Goal: Task Accomplishment & Management: Manage account settings

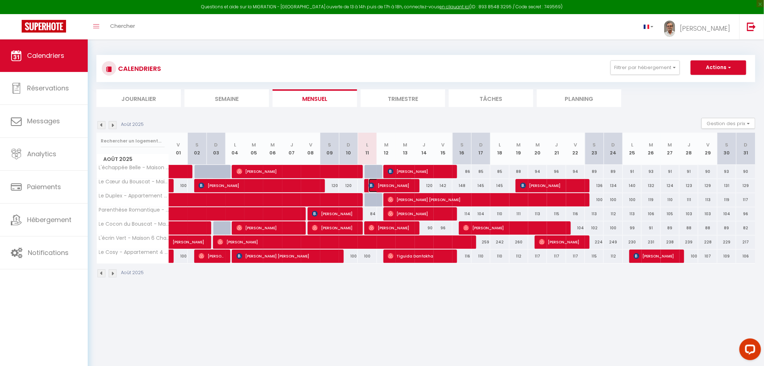
click at [376, 185] on span "[PERSON_NAME]" at bounding box center [391, 185] width 44 height 14
click at [0, 0] on div at bounding box center [0, 0] width 0 height 0
click at [385, 185] on span "[PERSON_NAME]" at bounding box center [391, 185] width 44 height 14
click at [0, 0] on div at bounding box center [0, 0] width 0 height 0
click at [383, 185] on span "[PERSON_NAME]" at bounding box center [391, 185] width 44 height 14
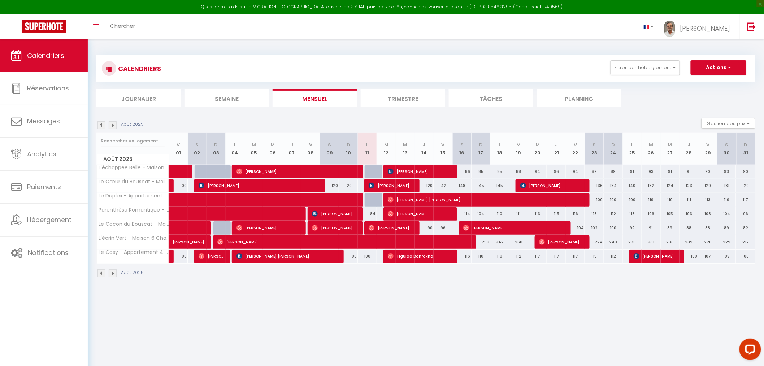
click at [0, 0] on div at bounding box center [0, 0] width 0 height 0
click at [383, 185] on span "[PERSON_NAME]" at bounding box center [391, 185] width 44 height 14
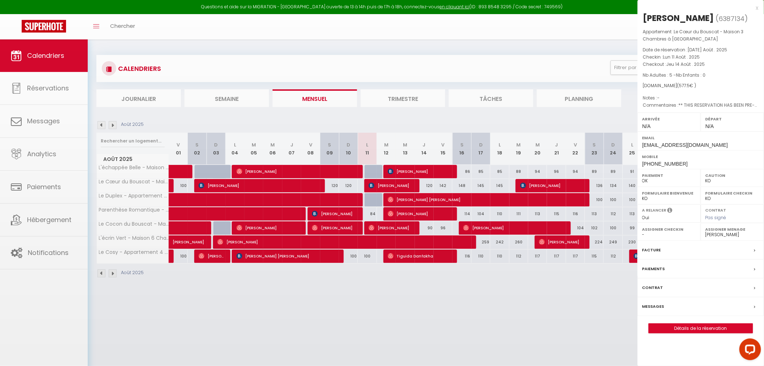
click at [383, 185] on div at bounding box center [382, 183] width 764 height 366
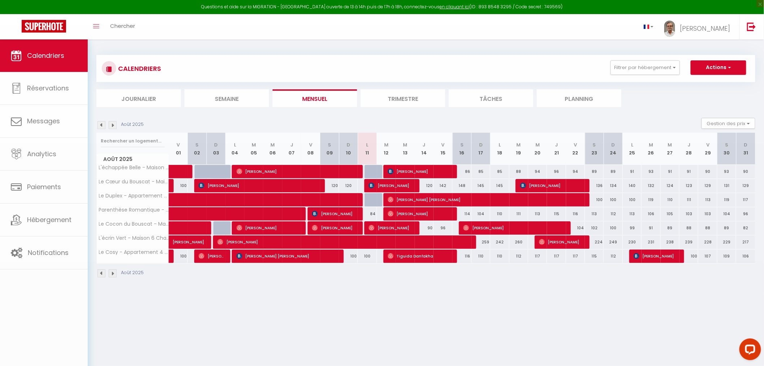
click at [383, 185] on body "Questions et aide sur la MIGRATION - [GEOGRAPHIC_DATA] ouverte de 13 à 14h puis…" at bounding box center [382, 222] width 764 height 366
click at [383, 185] on span "[PERSON_NAME]" at bounding box center [391, 185] width 44 height 14
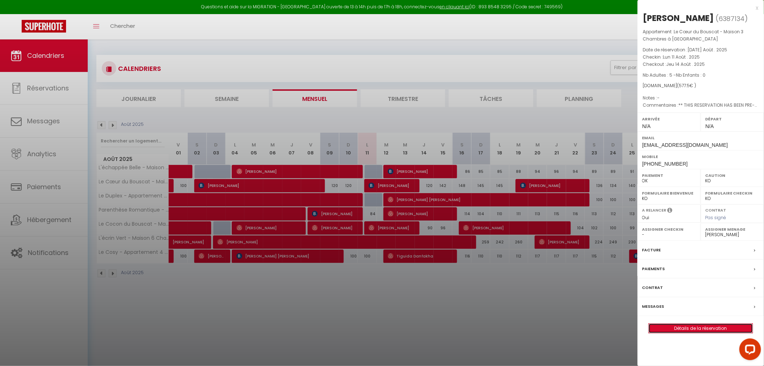
click at [701, 328] on link "Détails de la réservation" at bounding box center [701, 327] width 104 height 9
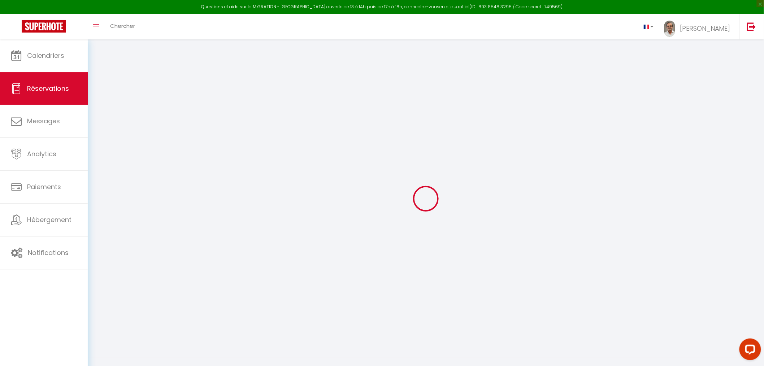
select select
checkbox input "false"
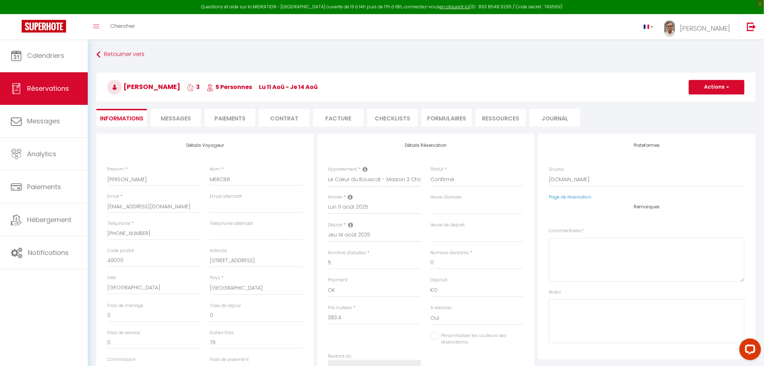
select select
checkbox input "false"
type textarea "** THIS RESERVATION HAS BEEN PRE-PAID ** Reservation has a cancellation grace p…"
type input "90"
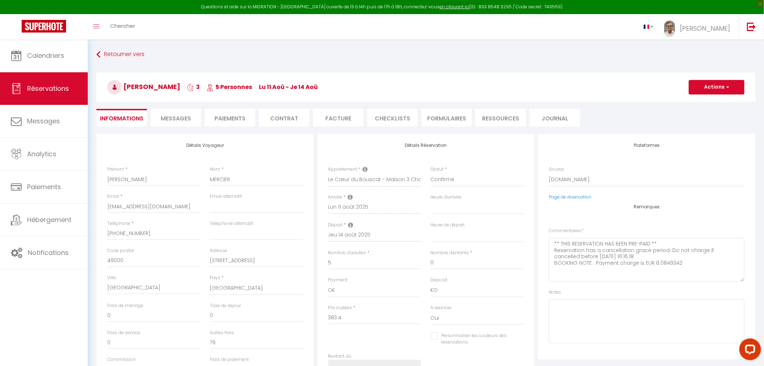
type input "25.1"
select select
checkbox input "false"
select select
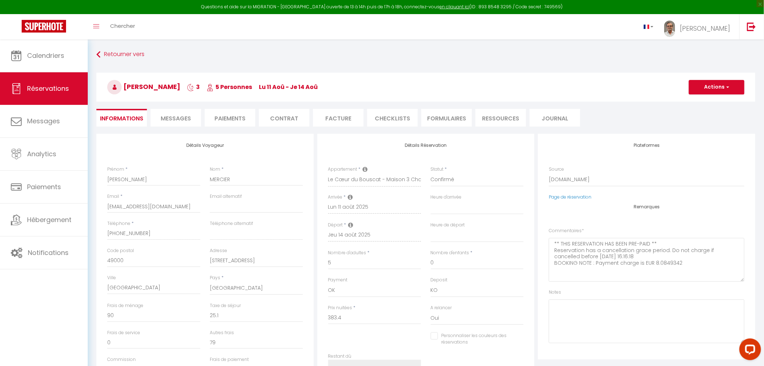
select select
click at [174, 117] on span "Messages" at bounding box center [176, 118] width 30 height 8
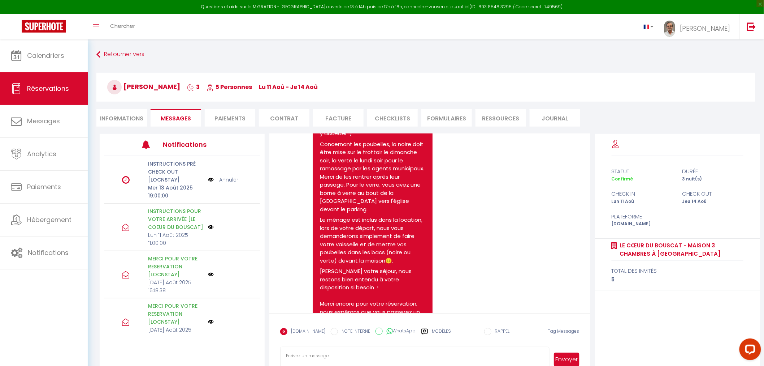
scroll to position [1301, 0]
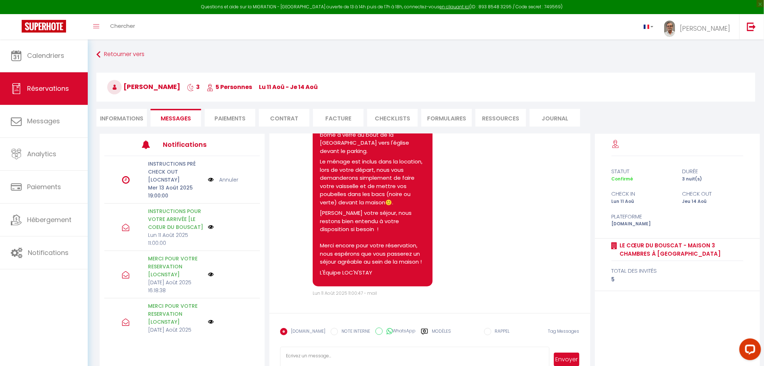
click at [432, 329] on label "Modèles" at bounding box center [441, 334] width 19 height 13
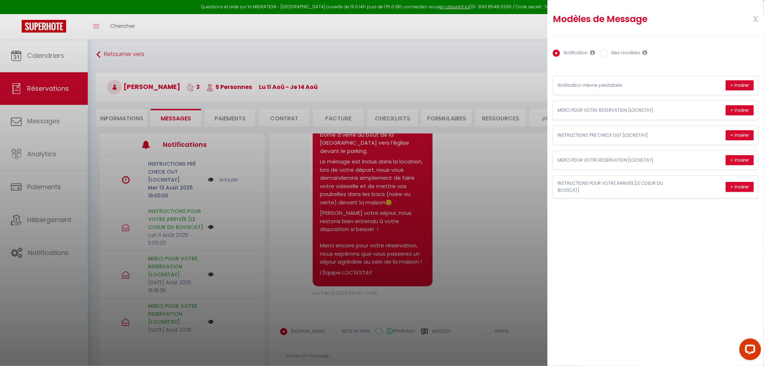
click at [622, 53] on label "Mes modèles" at bounding box center [624, 53] width 33 height 8
click at [608, 53] on input "Mes modèles" at bounding box center [604, 52] width 7 height 7
radio input "true"
radio input "false"
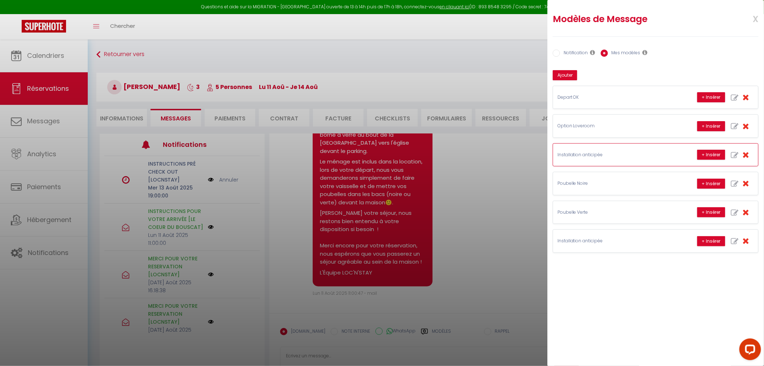
click at [590, 154] on p "Installation anticipée" at bounding box center [612, 154] width 108 height 7
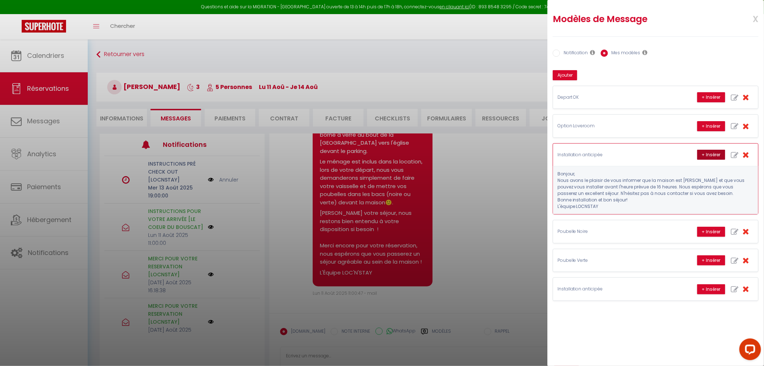
click at [709, 153] on button "+ Insérer" at bounding box center [711, 155] width 28 height 10
type textarea "Bonjour, Nous avons le plaisir de vous informer que la maison est [PERSON_NAME]…"
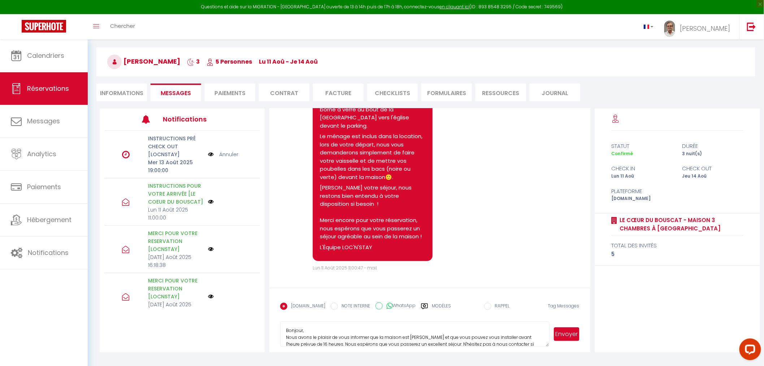
scroll to position [39, 0]
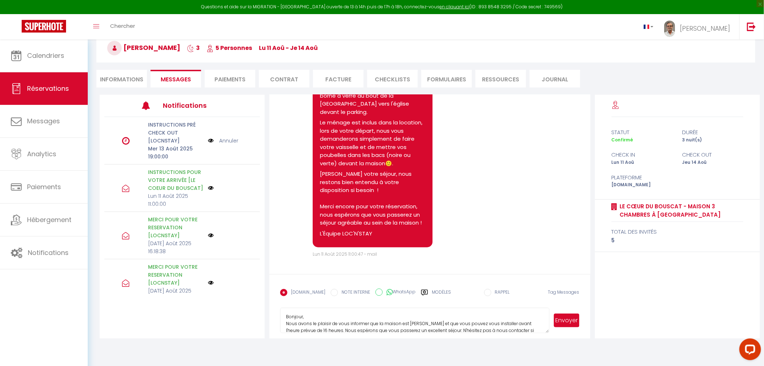
click at [568, 317] on button "Envoyer" at bounding box center [566, 320] width 25 height 14
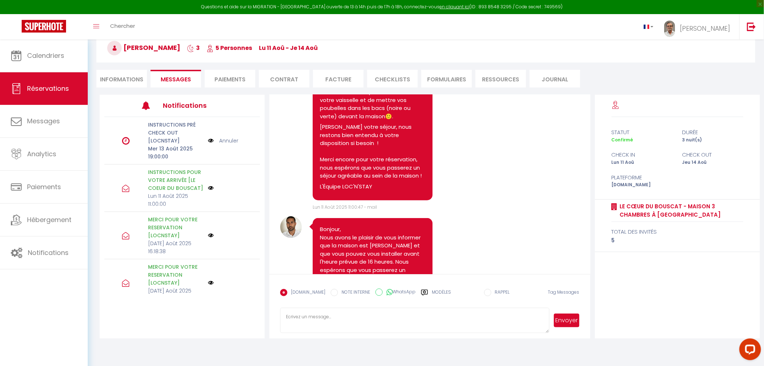
scroll to position [1414, 0]
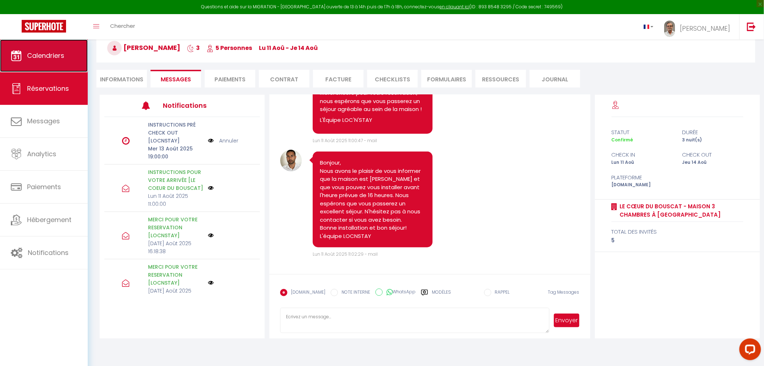
click at [34, 55] on span "Calendriers" at bounding box center [45, 55] width 37 height 9
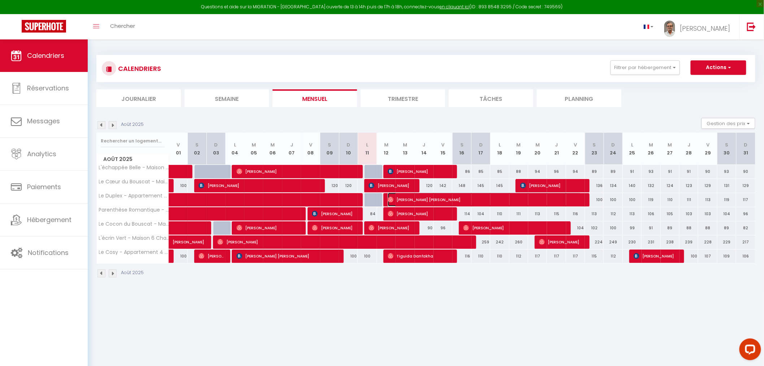
click at [412, 198] on span "[PERSON_NAME] [PERSON_NAME]" at bounding box center [485, 200] width 194 height 14
select select "OK"
select select "0"
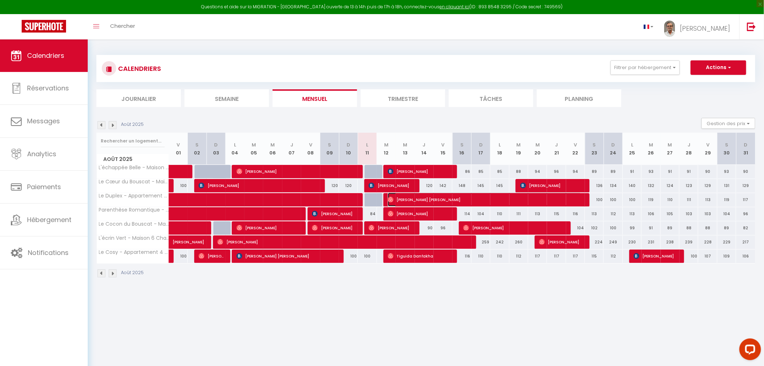
select select "1"
select select
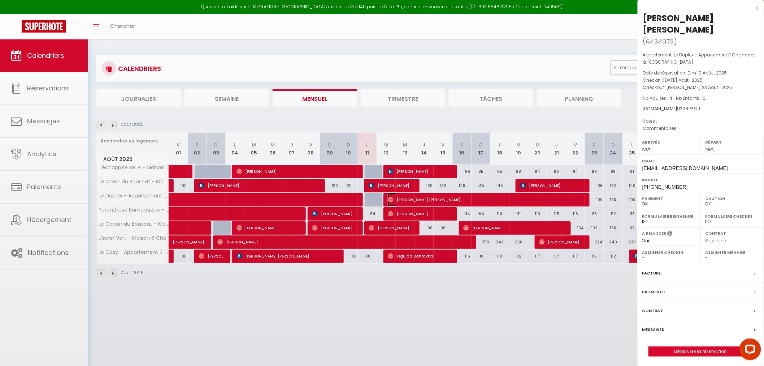
select select "31570"
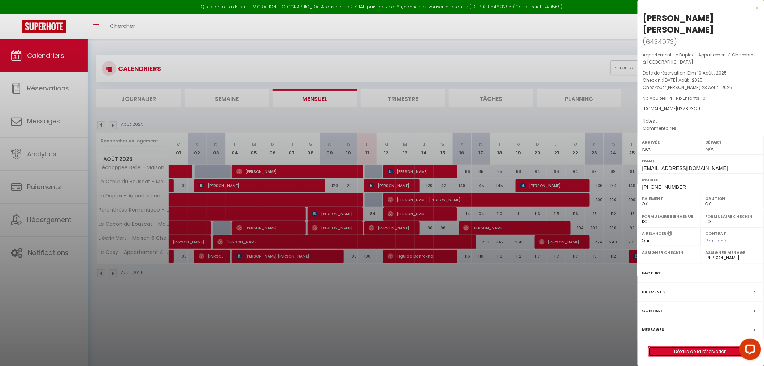
click at [688, 346] on link "Détails de la réservation" at bounding box center [701, 350] width 104 height 9
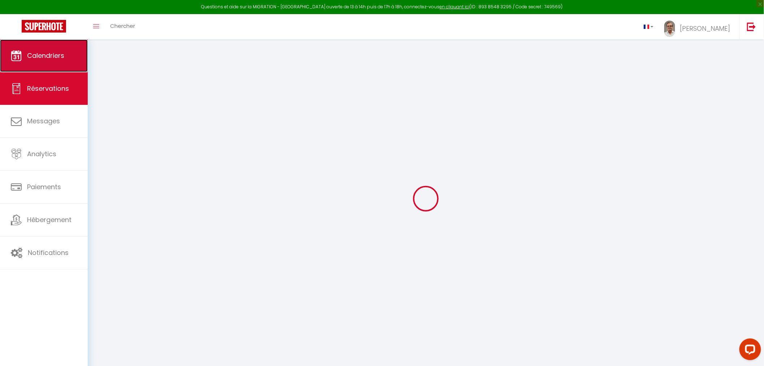
click at [37, 64] on link "Calendriers" at bounding box center [44, 55] width 88 height 33
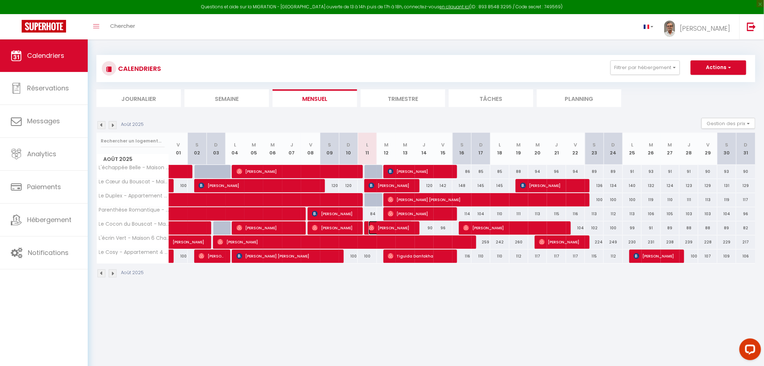
click at [382, 226] on span "[PERSON_NAME]" at bounding box center [391, 228] width 44 height 14
select select "OK"
select select "0"
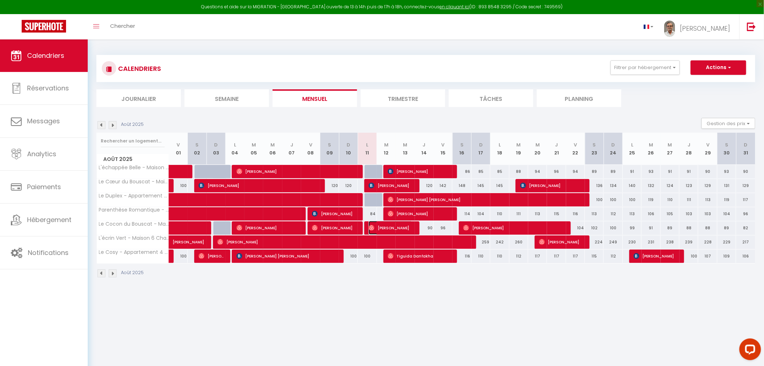
select select "1"
select select
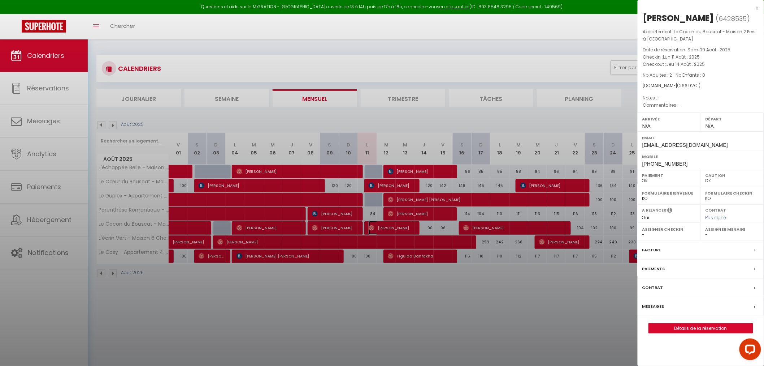
select select "31570"
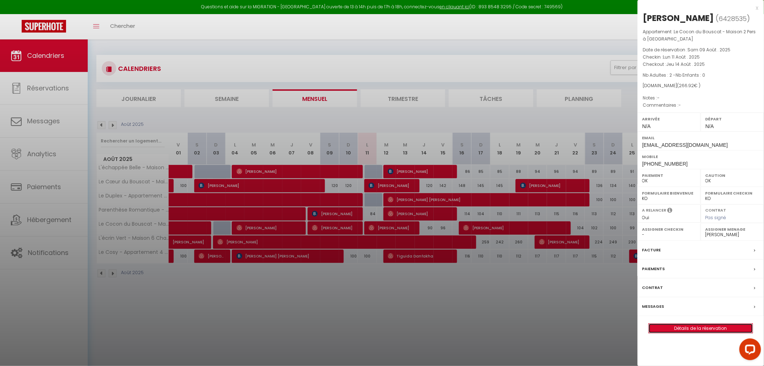
click at [690, 329] on link "Détails de la réservation" at bounding box center [701, 327] width 104 height 9
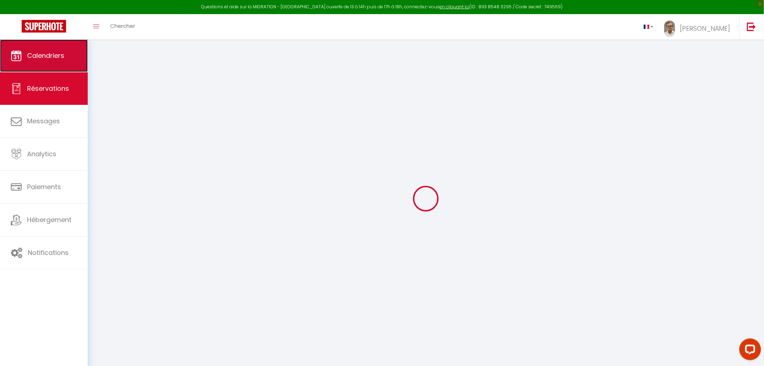
click at [37, 55] on span "Calendriers" at bounding box center [45, 55] width 37 height 9
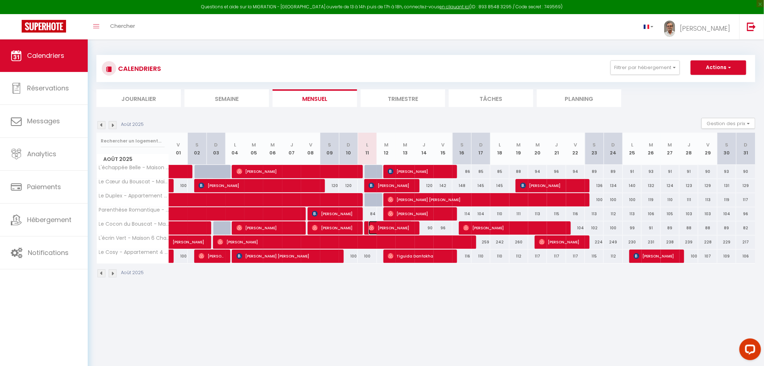
click at [377, 228] on span "[PERSON_NAME]" at bounding box center [391, 228] width 44 height 14
select select "OK"
select select "0"
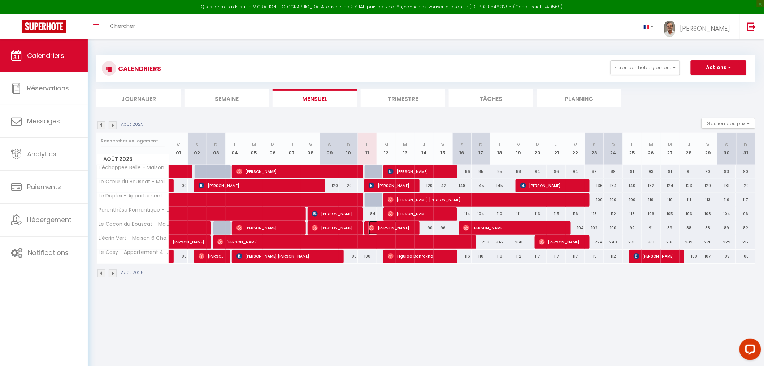
select select "1"
select select
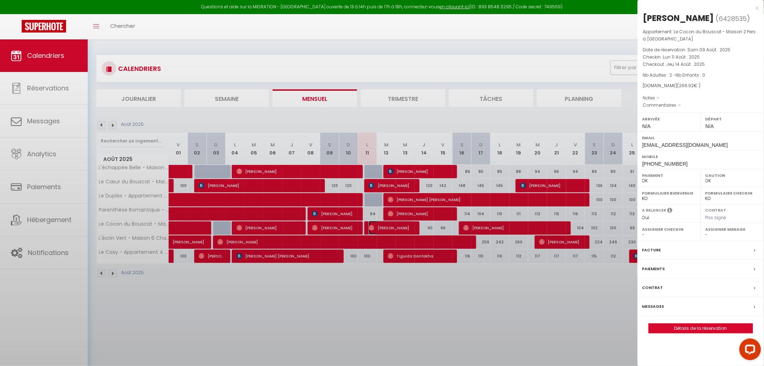
select select "31570"
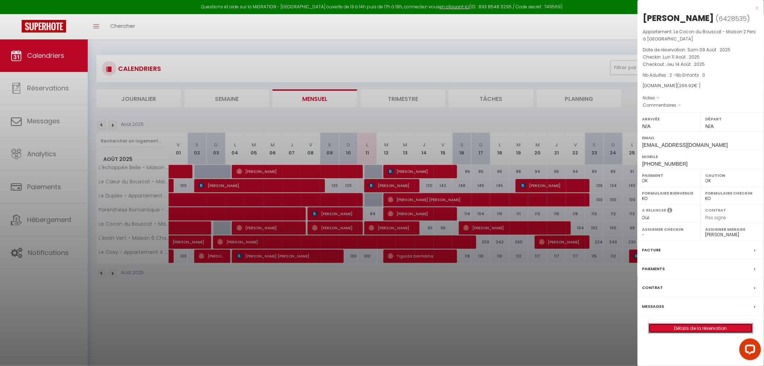
click at [692, 328] on link "Détails de la réservation" at bounding box center [701, 327] width 104 height 9
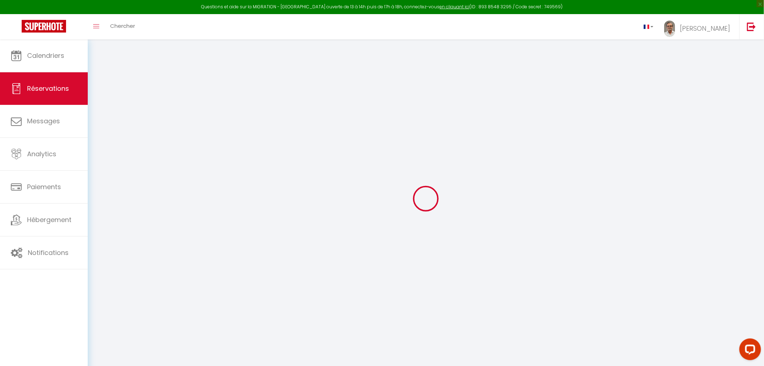
type input "[PERSON_NAME]"
type input "Faliva"
type input "[EMAIL_ADDRESS][DOMAIN_NAME]"
type input "[PHONE_NUMBER]"
select select
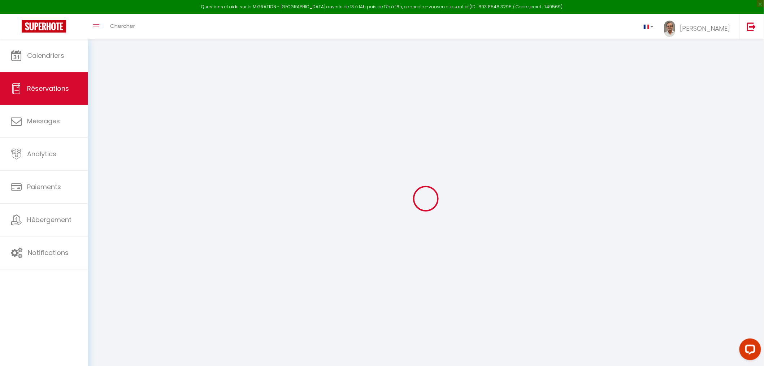
type input "8.96"
select select "65947"
select select "1"
select select
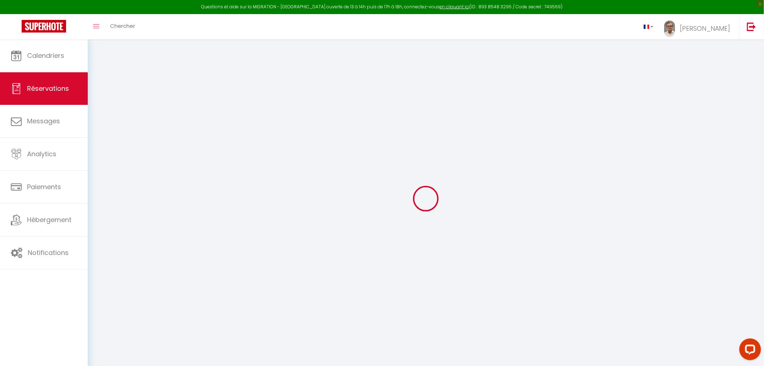
type input "2"
select select "12"
select select
type input "249"
checkbox input "false"
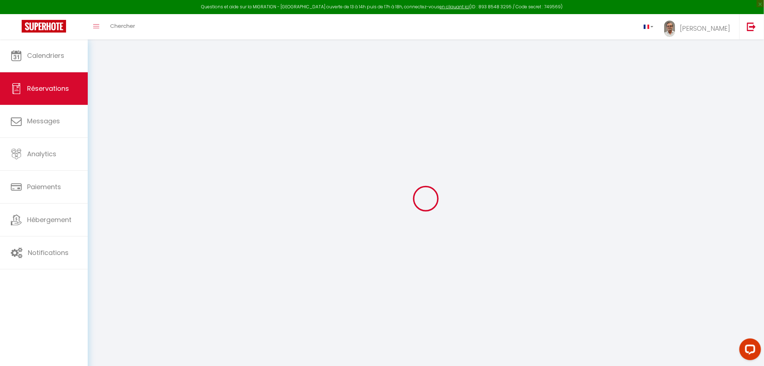
select select "1"
type input "0"
select select
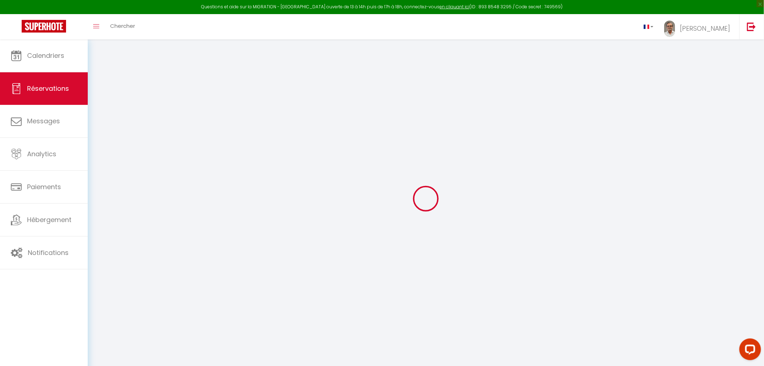
select select
select select "15"
checkbox input "false"
select select
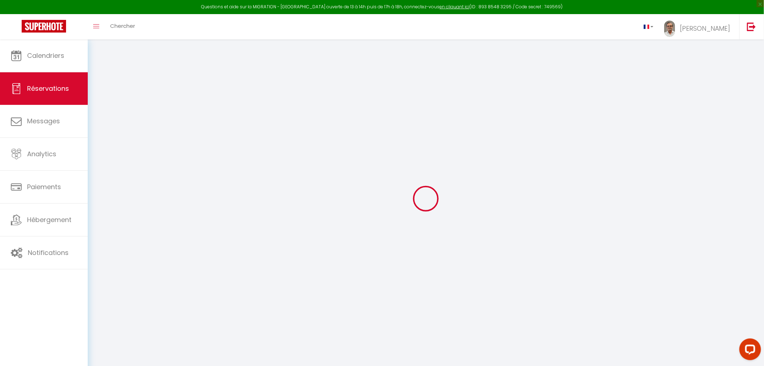
select select
checkbox input "false"
select select
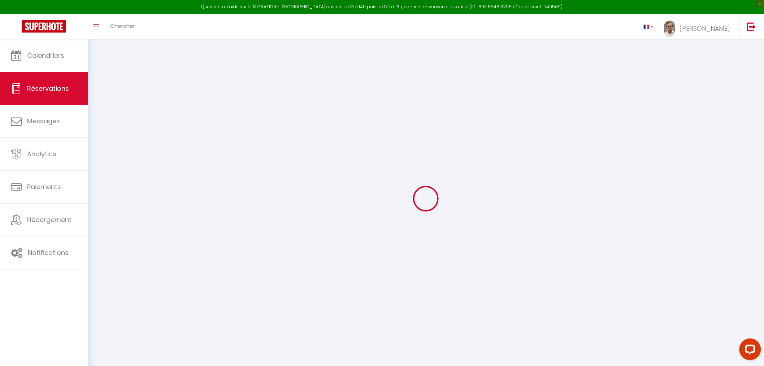
select select
checkbox input "false"
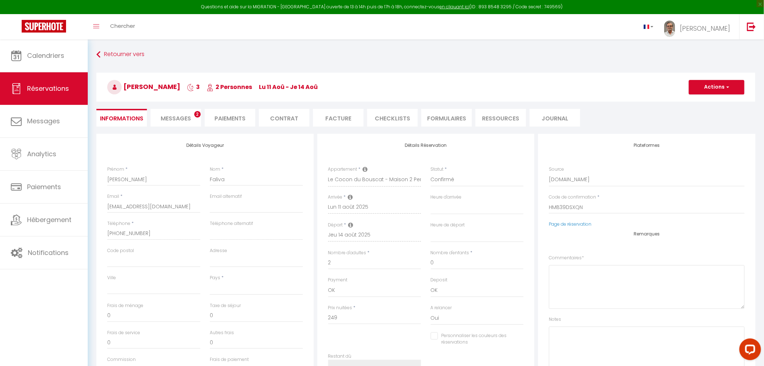
select select
checkbox input "false"
select select
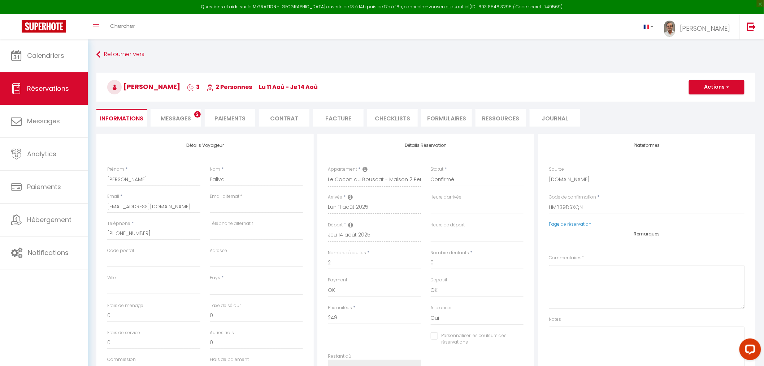
type input "17.92"
select select
checkbox input "false"
select select
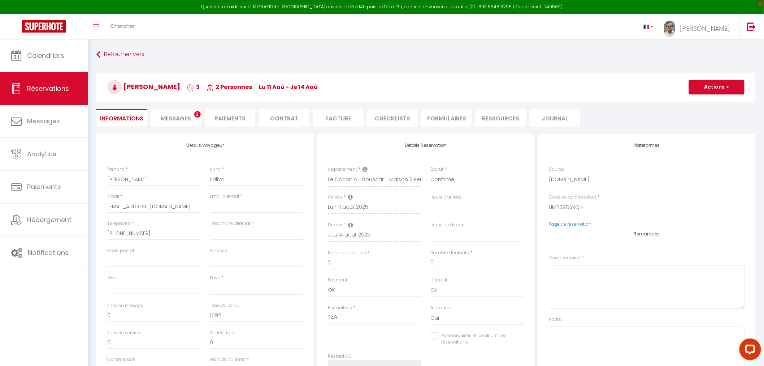
checkbox input "false"
select select
click at [178, 117] on span "Messages" at bounding box center [176, 118] width 30 height 8
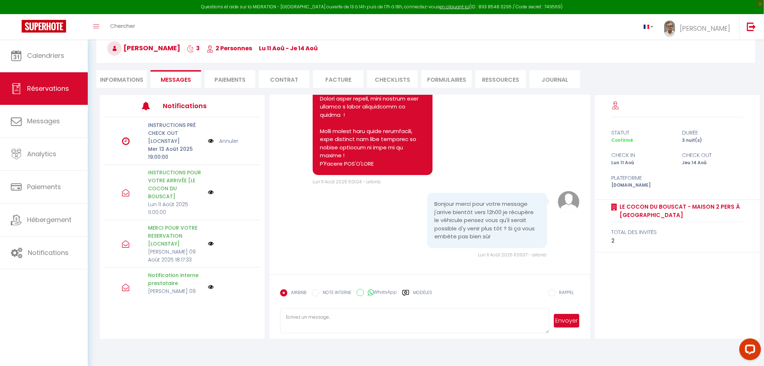
scroll to position [39, 0]
click at [415, 292] on label "Modèles" at bounding box center [422, 295] width 19 height 13
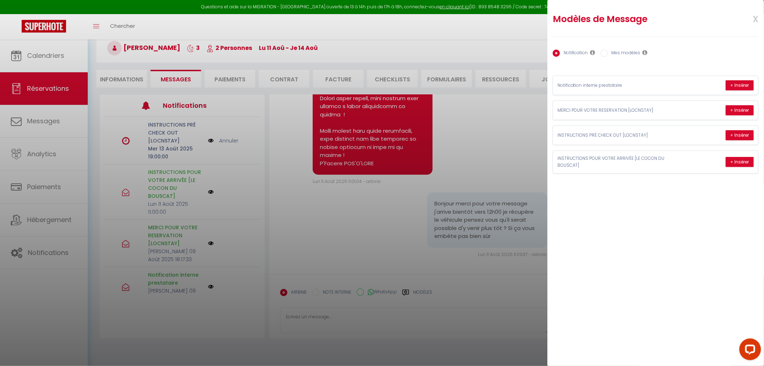
click at [624, 52] on label "Mes modèles" at bounding box center [624, 53] width 33 height 8
click at [608, 52] on input "Mes modèles" at bounding box center [604, 52] width 7 height 7
radio input "true"
radio input "false"
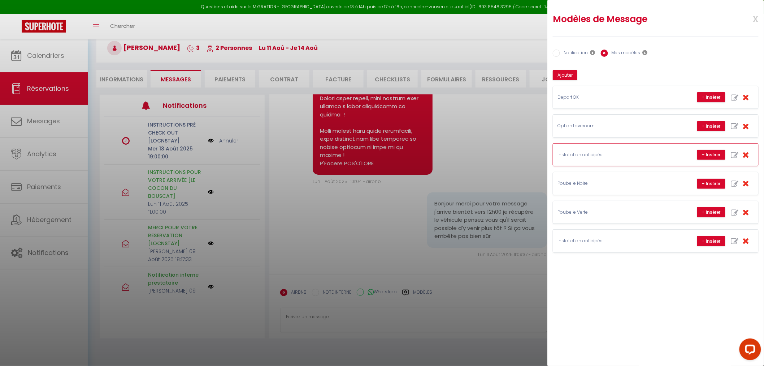
click at [598, 152] on p "Installation anticipée" at bounding box center [612, 154] width 108 height 7
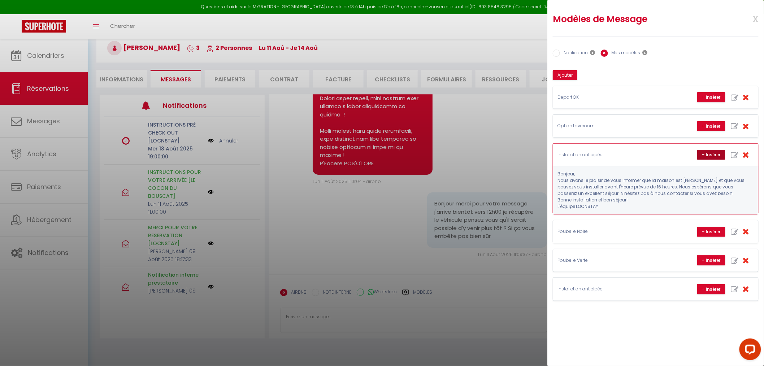
click at [710, 153] on button "+ Insérer" at bounding box center [711, 155] width 28 height 10
type textarea "Bonjour, Nous avons le plaisir de vous informer que la maison est [PERSON_NAME]…"
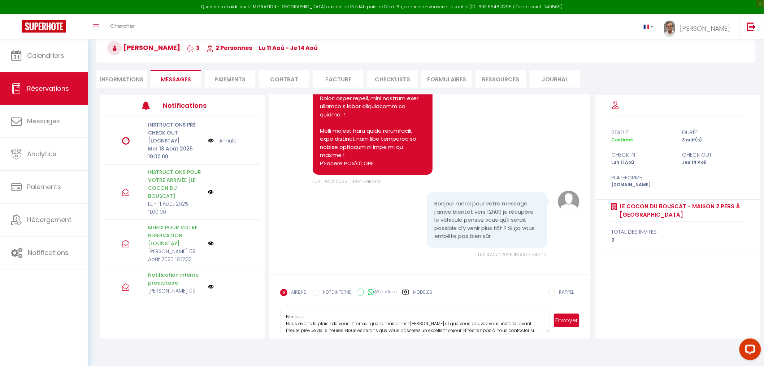
click at [566, 319] on button "Envoyer" at bounding box center [566, 320] width 25 height 14
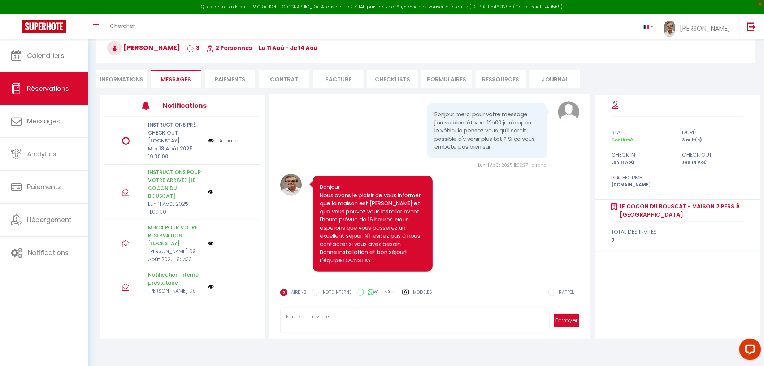
scroll to position [1241, 0]
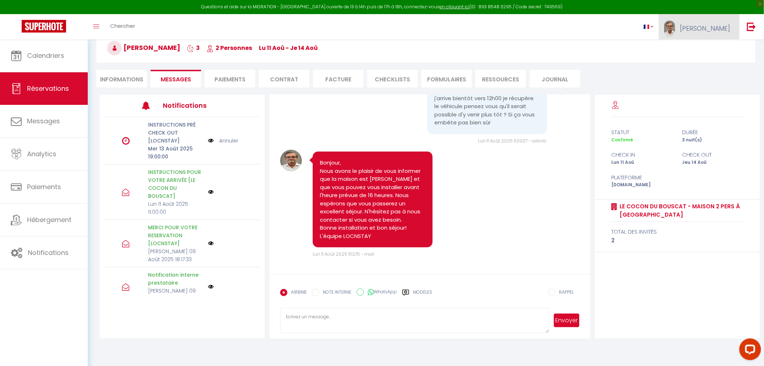
click at [711, 25] on span "[PERSON_NAME]" at bounding box center [705, 28] width 51 height 9
click at [753, 24] on img at bounding box center [751, 26] width 9 height 9
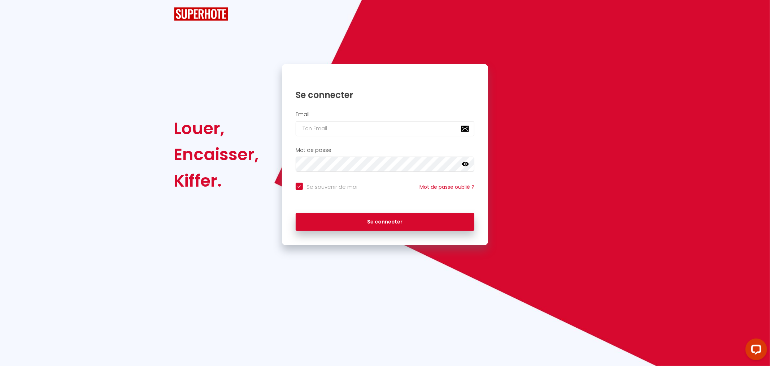
checkbox input "true"
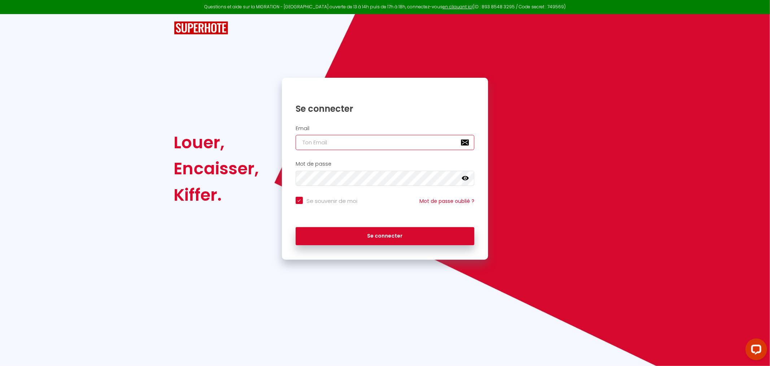
type input "[PERSON_NAME][EMAIL_ADDRESS][PERSON_NAME][DOMAIN_NAME]"
checkbox input "true"
click at [385, 143] on input "[PERSON_NAME][EMAIL_ADDRESS][PERSON_NAME][DOMAIN_NAME]" at bounding box center [385, 142] width 179 height 15
type input "[PERSON_NAME][EMAIL_ADDRESS][PERSON_NAME][DOMAIN_NAME]"
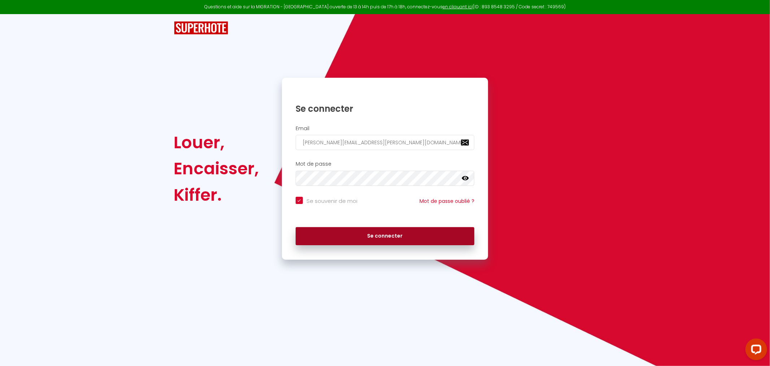
click at [369, 238] on button "Se connecter" at bounding box center [385, 236] width 179 height 18
checkbox input "true"
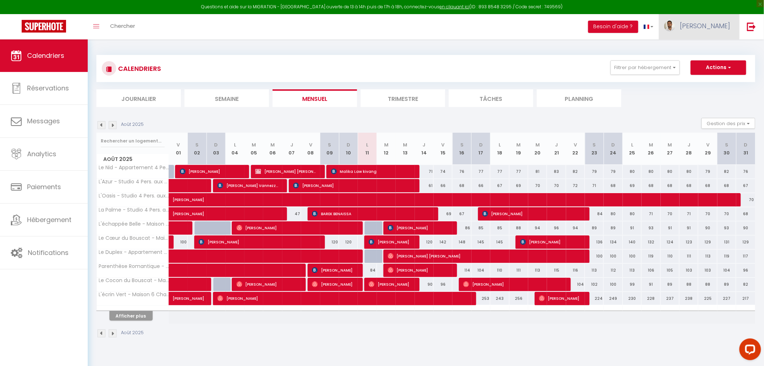
click at [714, 28] on span "[PERSON_NAME]" at bounding box center [705, 25] width 51 height 9
click at [700, 63] on link "Équipe" at bounding box center [710, 63] width 53 height 12
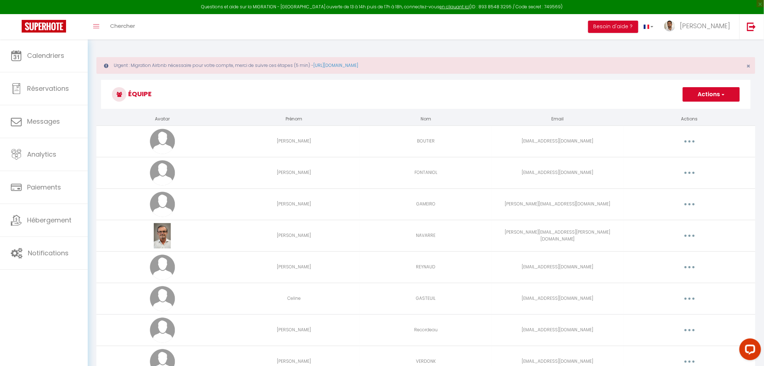
click at [707, 92] on button "Actions" at bounding box center [711, 94] width 57 height 14
click at [698, 108] on link "Ajouter un nouvel utilisateur" at bounding box center [697, 109] width 85 height 9
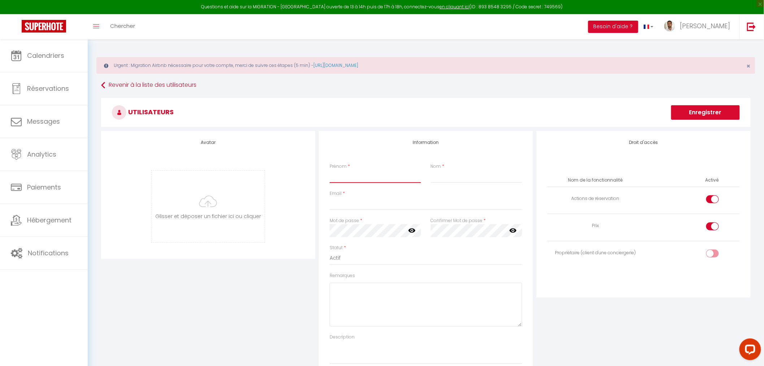
click at [342, 178] on input "Prénom" at bounding box center [375, 176] width 91 height 13
type input "Asma"
click at [441, 176] on input "Nom" at bounding box center [476, 176] width 91 height 13
type input "HMATLI"
click at [351, 204] on input "Email" at bounding box center [426, 203] width 193 height 13
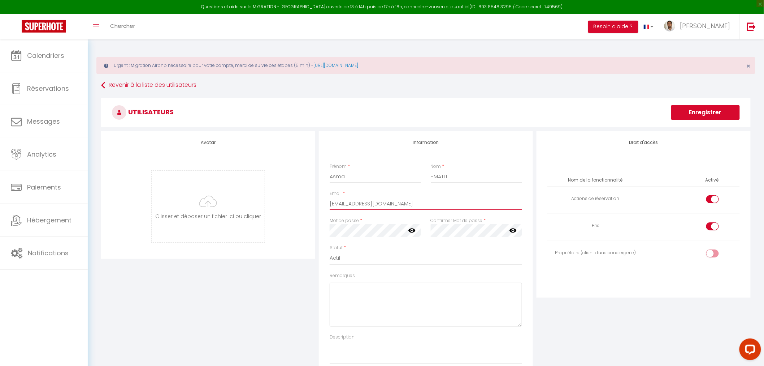
type input "[EMAIL_ADDRESS][DOMAIN_NAME]"
click at [410, 232] on icon at bounding box center [412, 230] width 7 height 4
click at [513, 228] on icon at bounding box center [513, 230] width 7 height 4
click at [711, 198] on div at bounding box center [713, 199] width 13 height 8
click at [713, 198] on input "checkbox" at bounding box center [719, 200] width 13 height 11
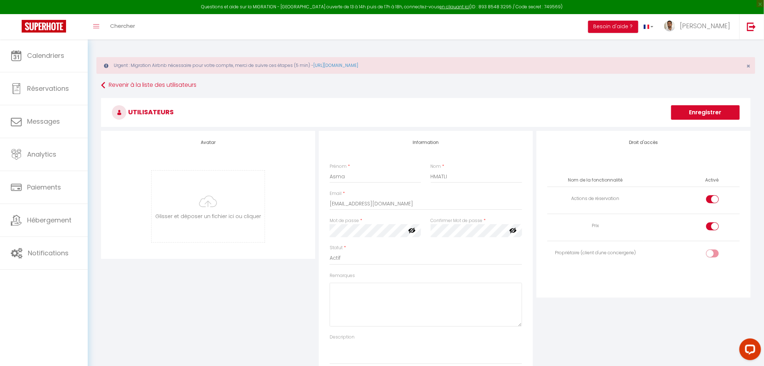
checkbox input "false"
click at [709, 225] on div at bounding box center [713, 226] width 13 height 8
click at [713, 225] on input "checkbox" at bounding box center [719, 227] width 13 height 11
checkbox input "false"
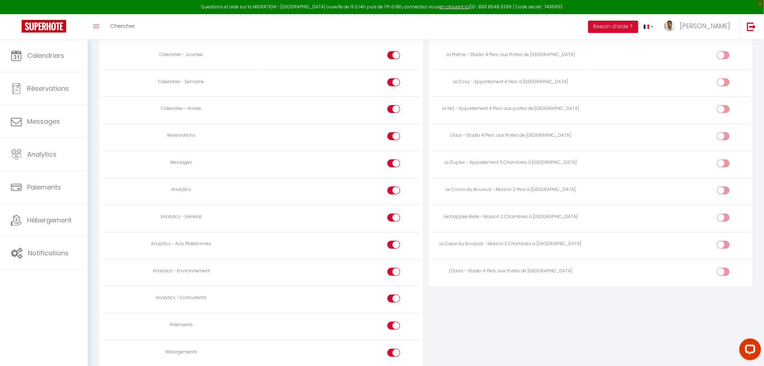
scroll to position [481, 0]
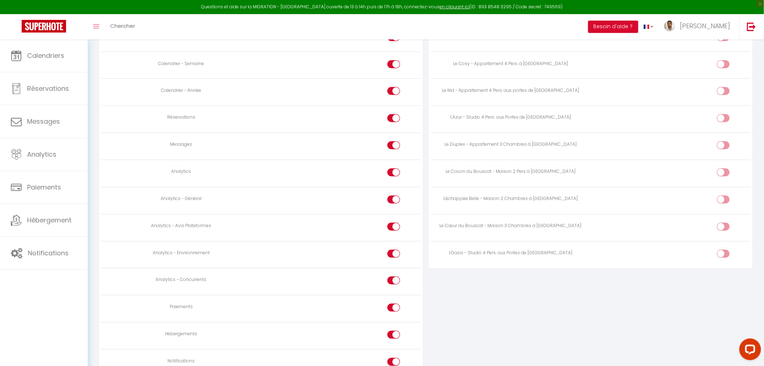
click at [389, 146] on div at bounding box center [394, 145] width 13 height 8
click at [394, 146] on input "checkbox" at bounding box center [400, 146] width 13 height 11
checkbox input "false"
drag, startPoint x: 391, startPoint y: 173, endPoint x: 382, endPoint y: 193, distance: 22.0
click at [391, 173] on div at bounding box center [394, 172] width 13 height 8
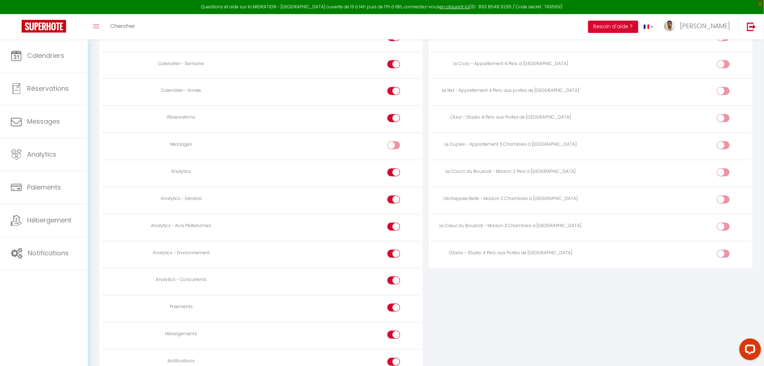
click at [394, 173] on input "checkbox" at bounding box center [400, 173] width 13 height 11
checkbox input "false"
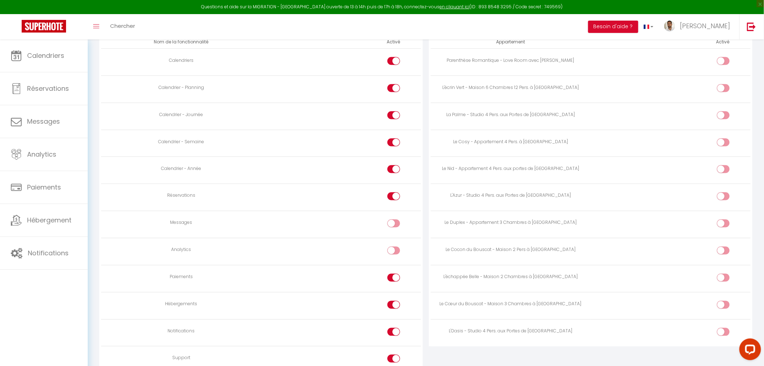
scroll to position [444, 0]
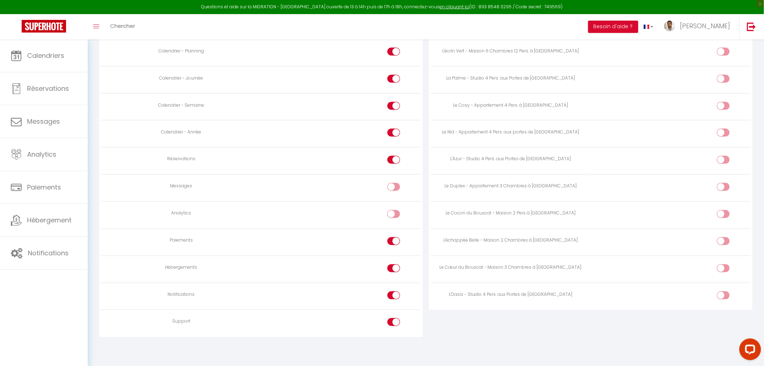
click at [388, 238] on div at bounding box center [394, 241] width 13 height 8
click at [394, 238] on input "checkbox" at bounding box center [400, 242] width 13 height 11
checkbox input "false"
click at [392, 294] on div at bounding box center [394, 295] width 13 height 8
click at [394, 294] on input "checkbox" at bounding box center [400, 296] width 13 height 11
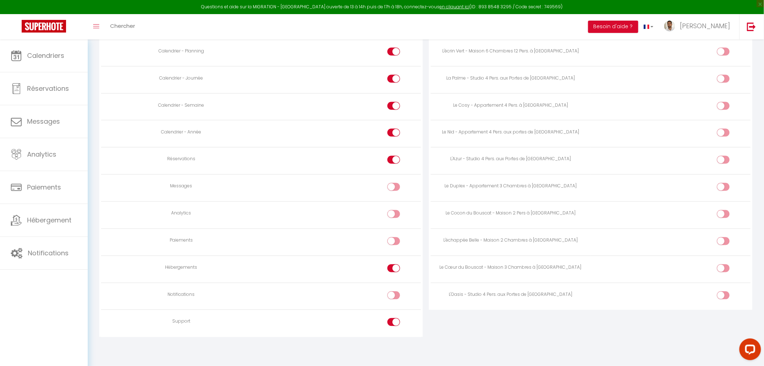
click at [395, 295] on input "checkbox" at bounding box center [400, 296] width 13 height 11
checkbox input "true"
click at [389, 319] on div at bounding box center [394, 322] width 13 height 8
click at [394, 319] on input "checkbox" at bounding box center [400, 323] width 13 height 11
checkbox input "false"
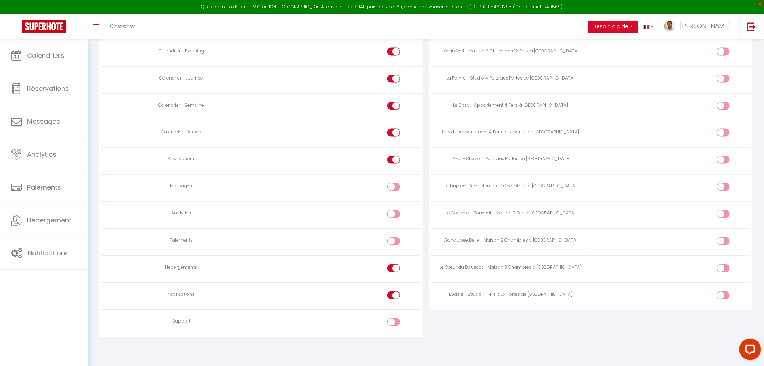
click at [725, 183] on input "checkbox" at bounding box center [729, 188] width 13 height 11
checkbox input "true"
click at [725, 212] on input "checkbox" at bounding box center [729, 215] width 13 height 11
checkbox input "true"
click at [725, 237] on input "checkbox" at bounding box center [729, 242] width 13 height 11
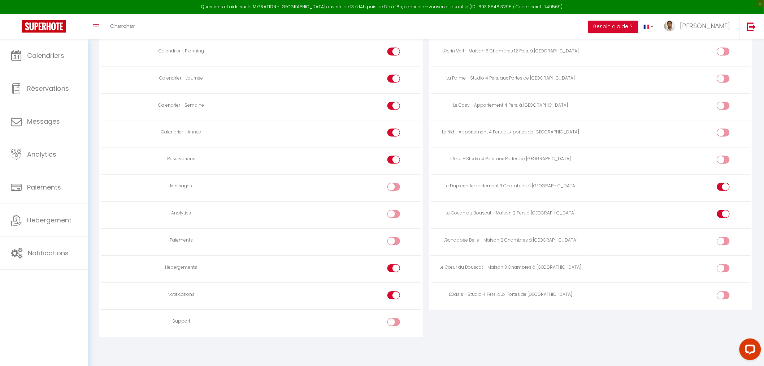
checkbox input "true"
click at [725, 267] on input "checkbox" at bounding box center [729, 269] width 13 height 11
checkbox input "true"
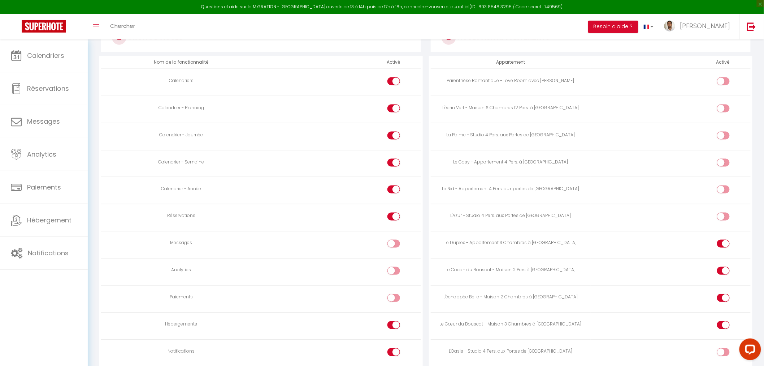
scroll to position [363, 0]
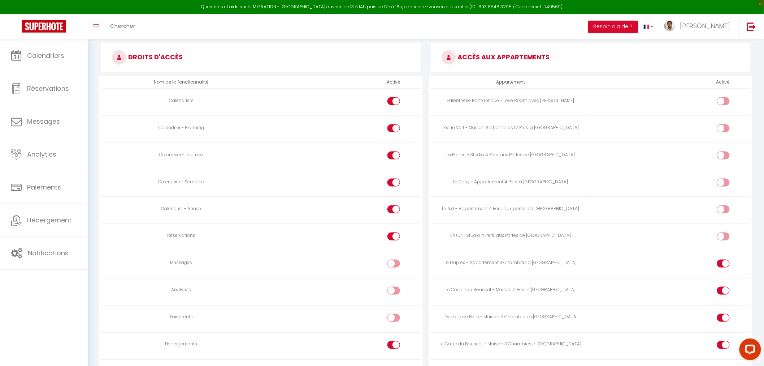
click at [723, 182] on input "checkbox" at bounding box center [729, 183] width 13 height 11
checkbox input "true"
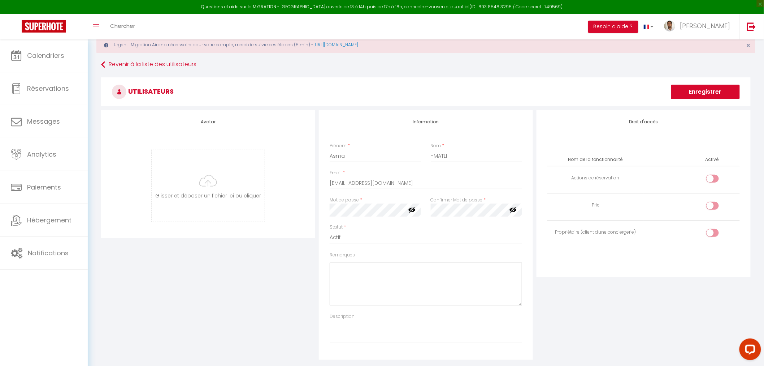
scroll to position [0, 0]
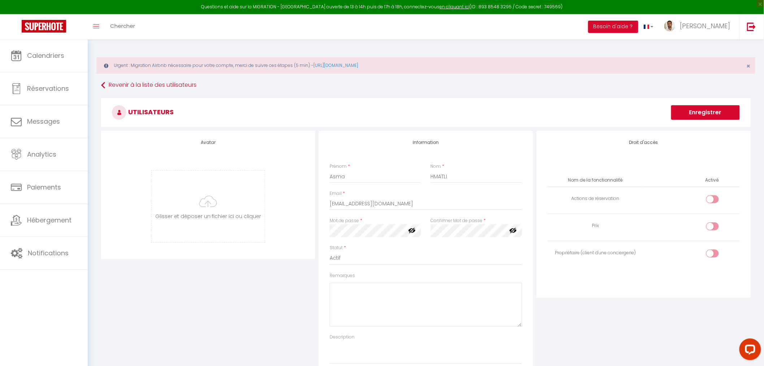
click at [699, 110] on button "Enregistrer" at bounding box center [705, 112] width 69 height 14
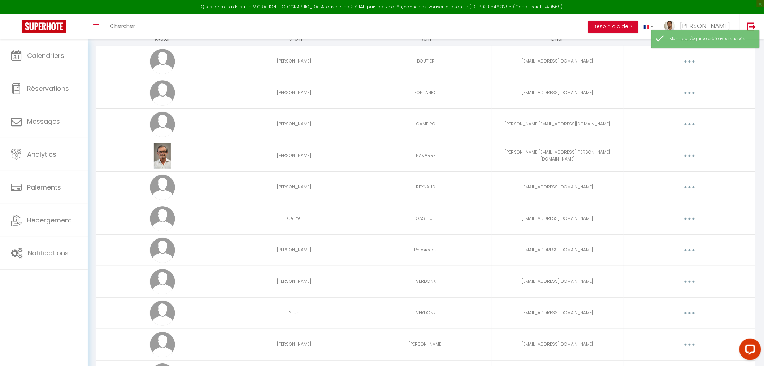
scroll to position [80, 0]
click at [691, 219] on button "button" at bounding box center [690, 218] width 20 height 12
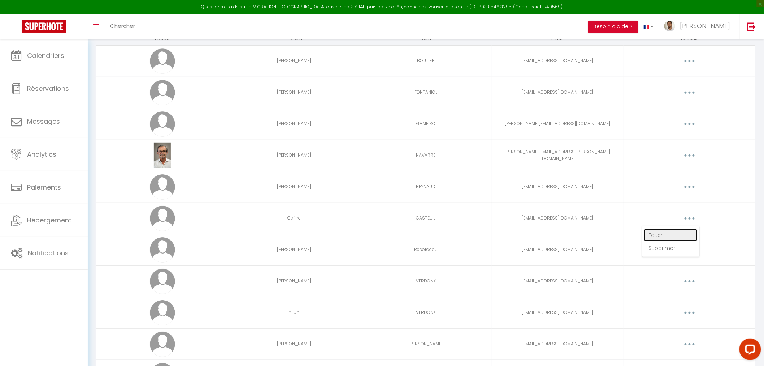
click at [645, 234] on link "Editer" at bounding box center [670, 235] width 53 height 12
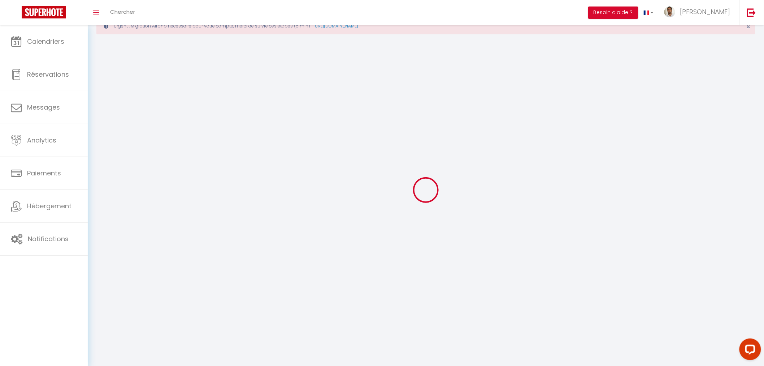
type input "Celine"
type input "GASTEUIL"
type input "[EMAIL_ADDRESS][DOMAIN_NAME]"
type textarea "0683475292 Lebouscat2024"
type textarea "[URL][DOMAIN_NAME]"
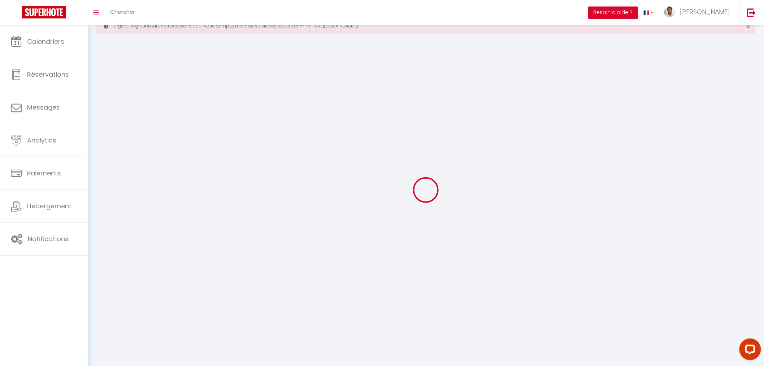
checkbox input "true"
checkbox input "false"
checkbox input "true"
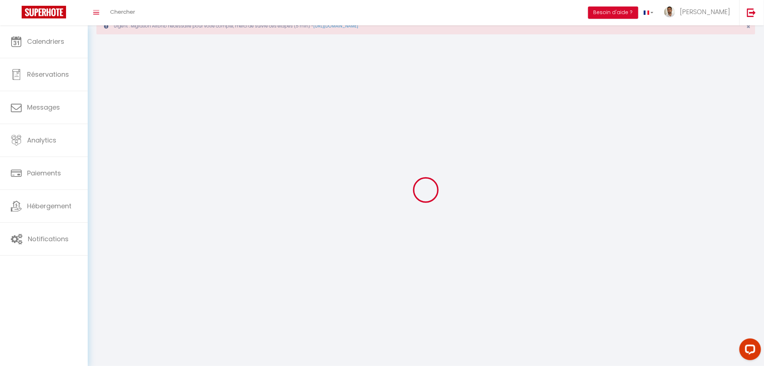
checkbox input "true"
checkbox input "false"
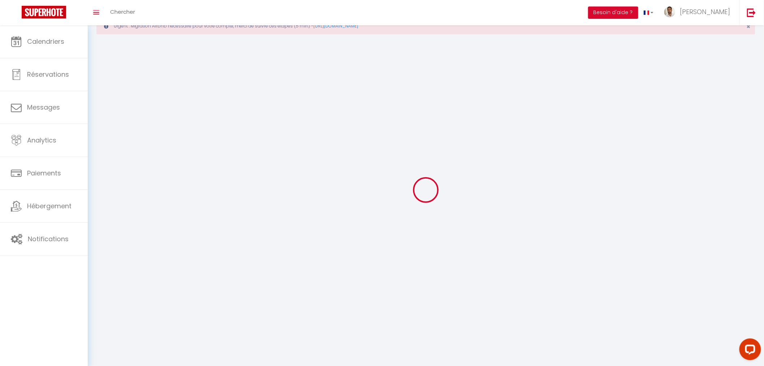
checkbox input "false"
checkbox input "true"
checkbox input "false"
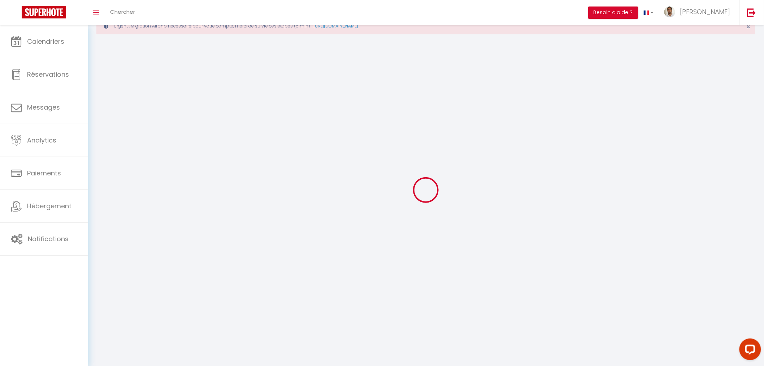
select select
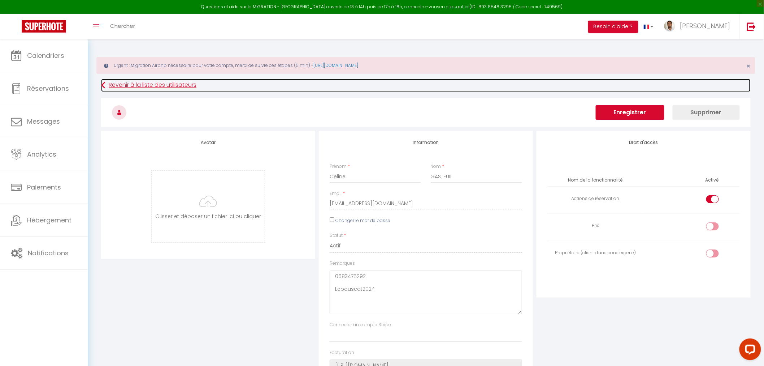
click at [163, 84] on link "Revenir à la liste des utilisateurs" at bounding box center [426, 85] width 650 height 13
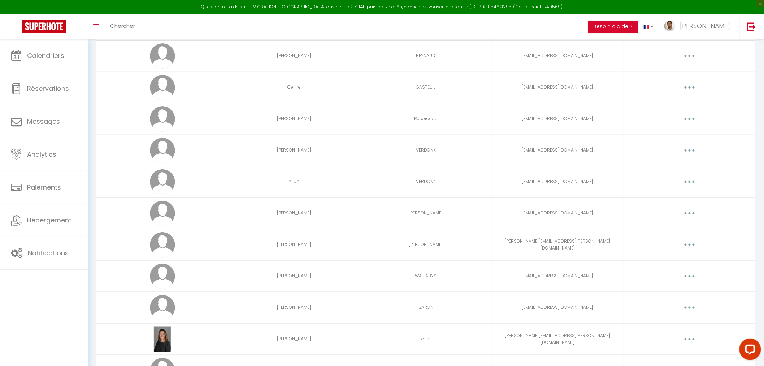
scroll to position [255, 0]
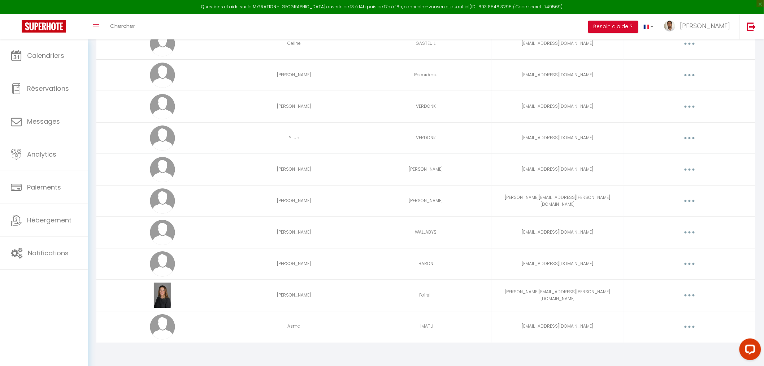
click at [691, 329] on button "button" at bounding box center [690, 327] width 20 height 12
click at [662, 344] on link "Editer" at bounding box center [670, 343] width 53 height 12
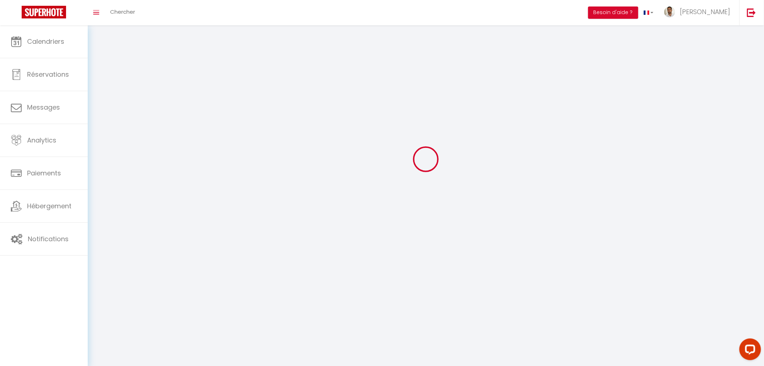
select select
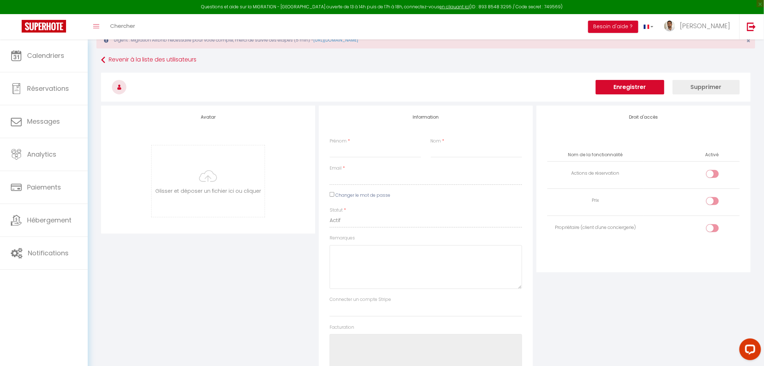
type input "Asma"
type input "HMATLI"
type input "[EMAIL_ADDRESS][DOMAIN_NAME]"
select select
type textarea "[URL][DOMAIN_NAME]"
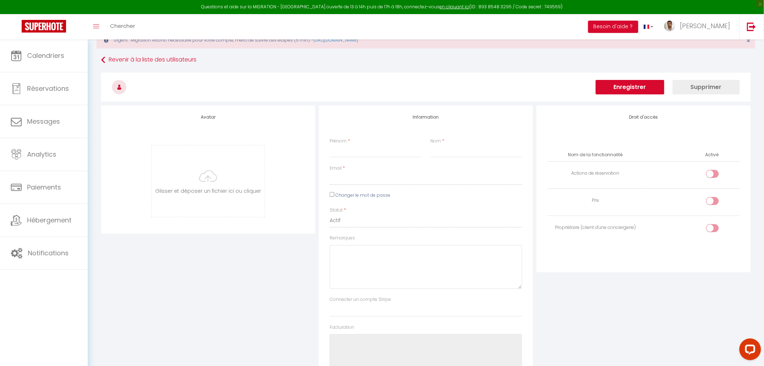
checkbox input "false"
checkbox input "true"
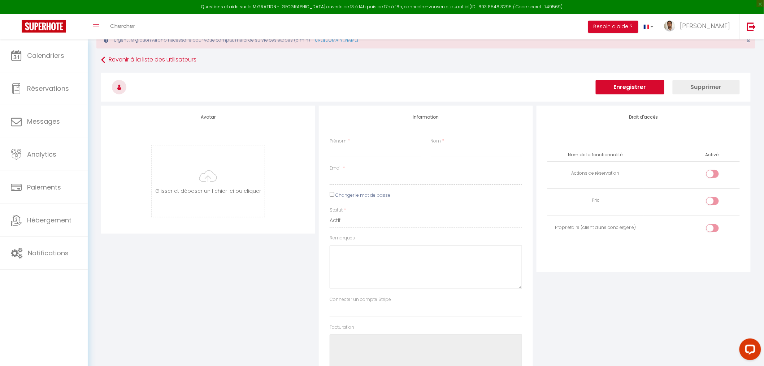
checkbox input "true"
checkbox input "false"
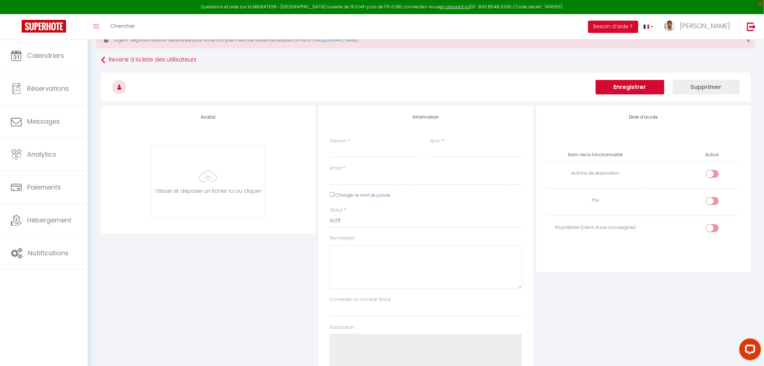
checkbox input "false"
checkbox input "true"
checkbox input "false"
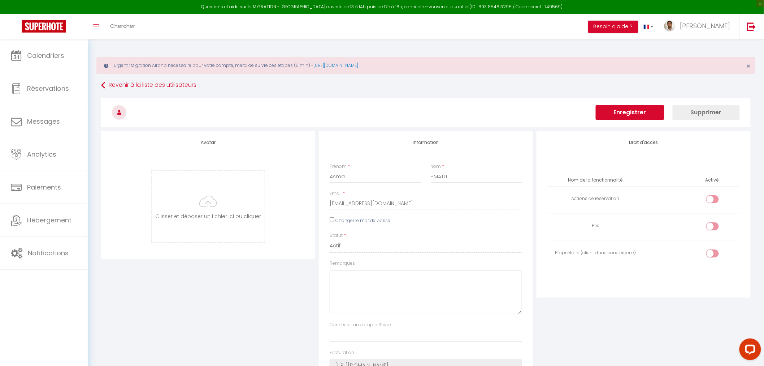
click at [714, 199] on input "checkbox" at bounding box center [719, 200] width 13 height 11
checkbox input "true"
click at [625, 110] on button "Enregistrer" at bounding box center [630, 112] width 69 height 14
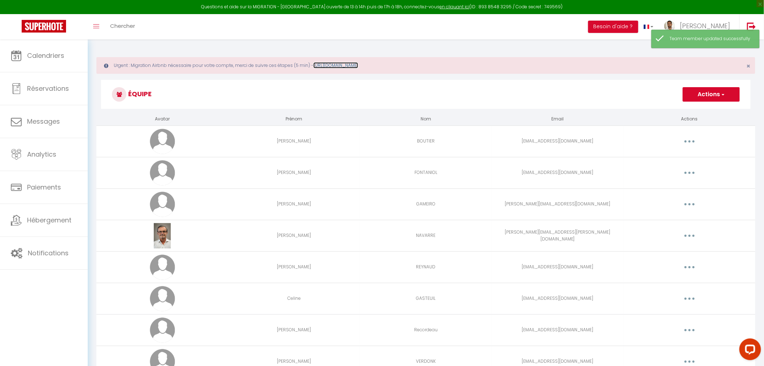
click at [347, 64] on link "[URL][DOMAIN_NAME]" at bounding box center [336, 65] width 45 height 6
